Goal: Information Seeking & Learning: Check status

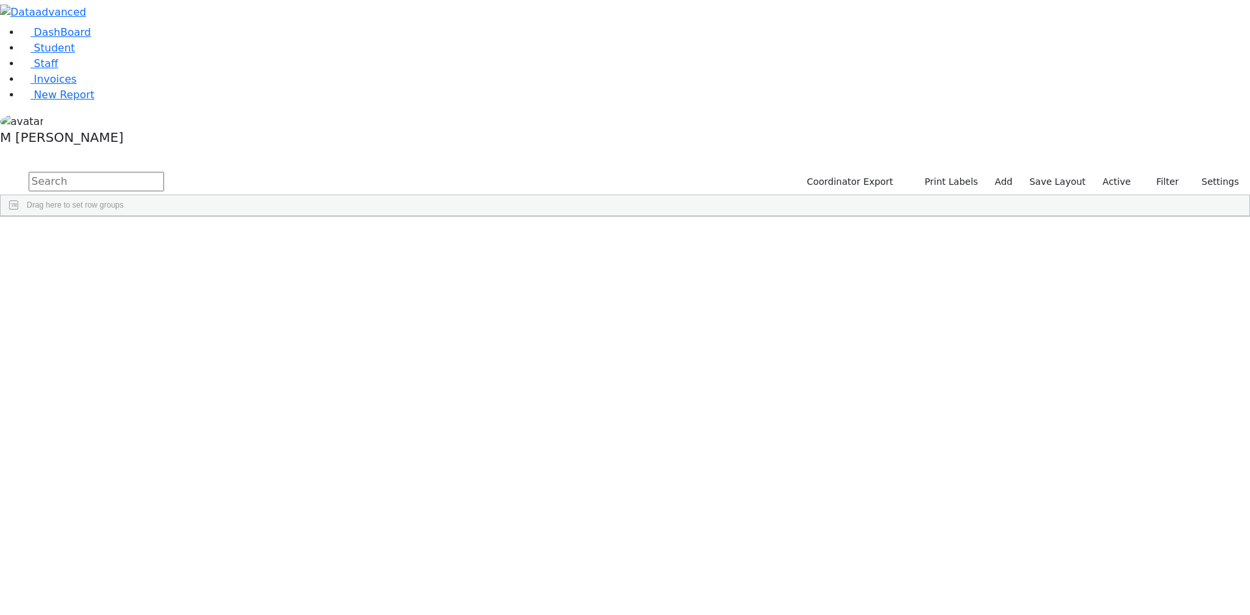
click at [164, 172] on input "text" at bounding box center [96, 182] width 135 height 20
type input "shmi"
click at [87, 38] on link "DashBoard" at bounding box center [56, 32] width 70 height 12
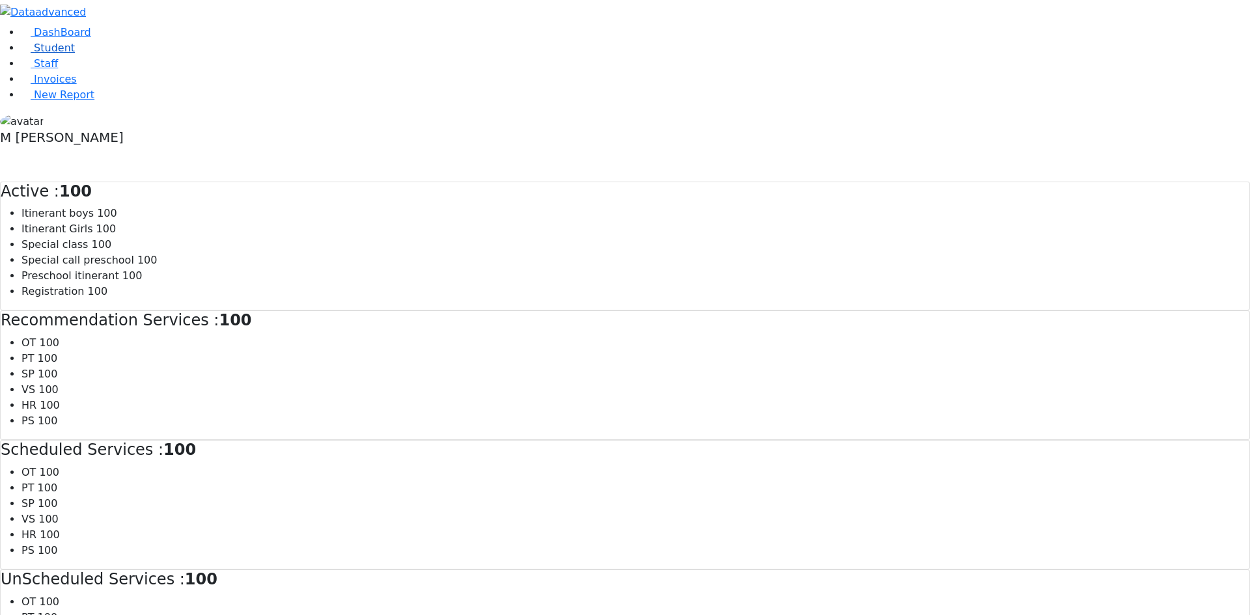
click at [59, 54] on span "Student" at bounding box center [54, 48] width 41 height 12
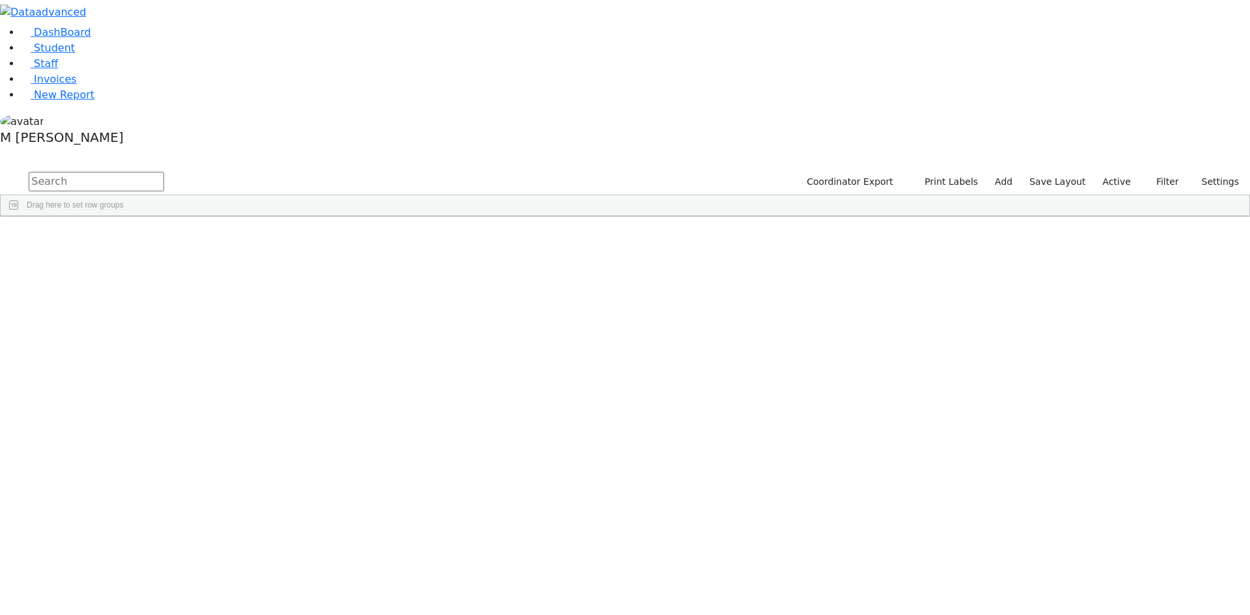
click at [164, 172] on input "text" at bounding box center [96, 182] width 135 height 20
type input "aron"
click at [0, 170] on button "submit" at bounding box center [12, 182] width 25 height 25
click at [193, 602] on div "Aron" at bounding box center [162, 611] width 62 height 18
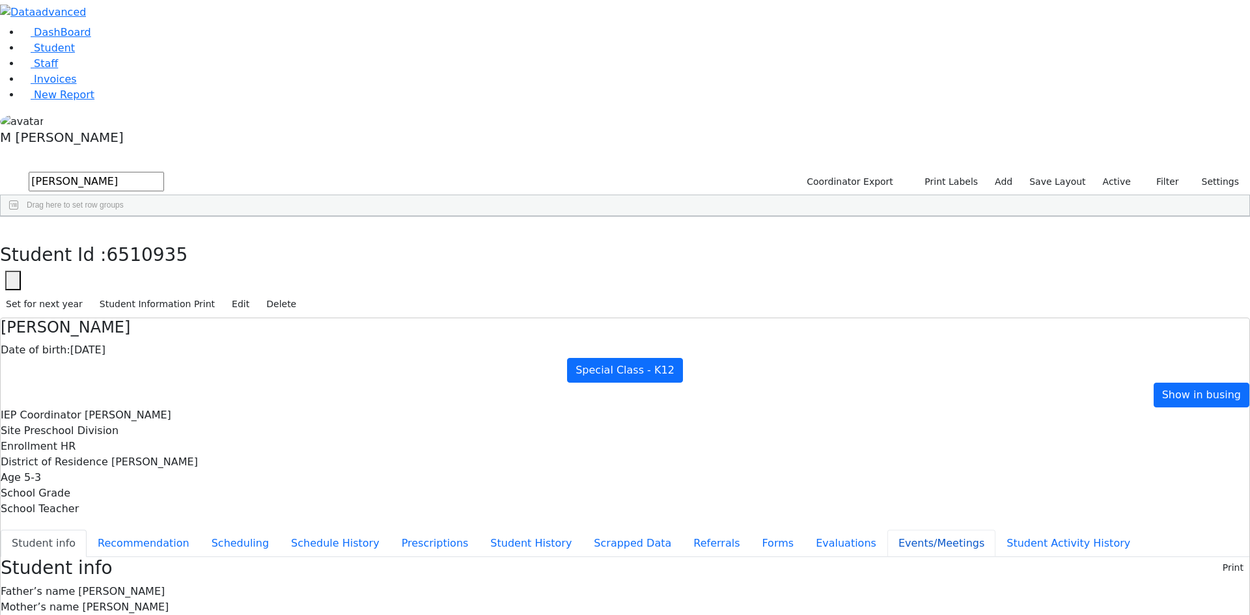
click at [887, 530] on button "Events/Meetings" at bounding box center [941, 543] width 108 height 27
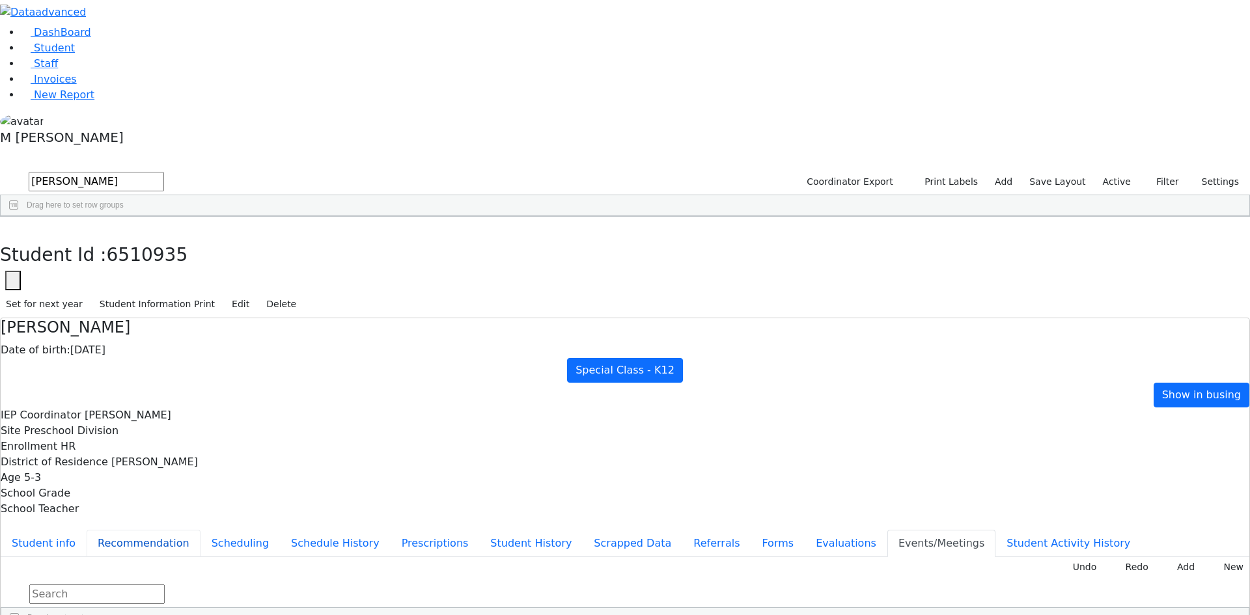
click at [201, 530] on button "Recommendation" at bounding box center [144, 543] width 114 height 27
checkbox input "true"
click at [247, 29] on div "DashBoard Student Staff Invoices New Report 21" at bounding box center [625, 357] width 1250 height 714
click at [13, 227] on icon "button" at bounding box center [9, 231] width 7 height 8
